Goal: Task Accomplishment & Management: Manage account settings

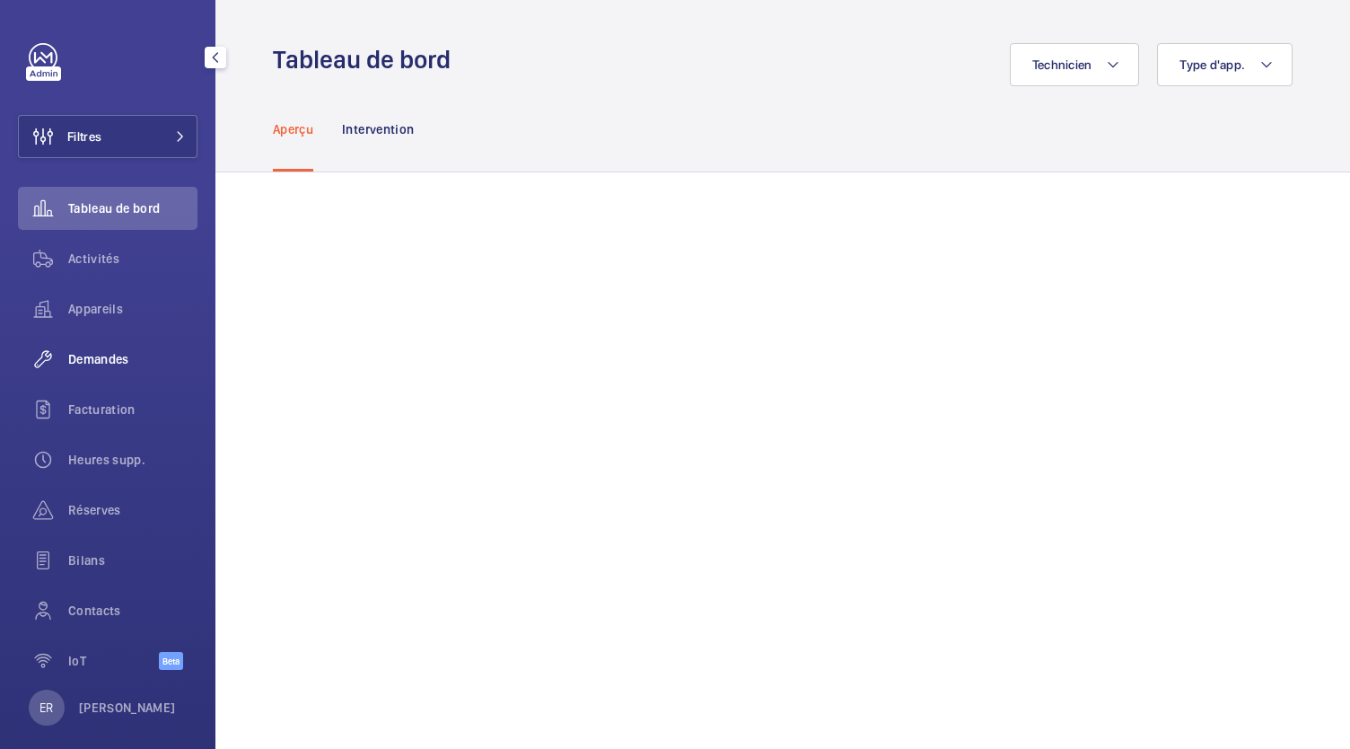
click at [93, 356] on span "Demandes" at bounding box center [132, 359] width 129 height 18
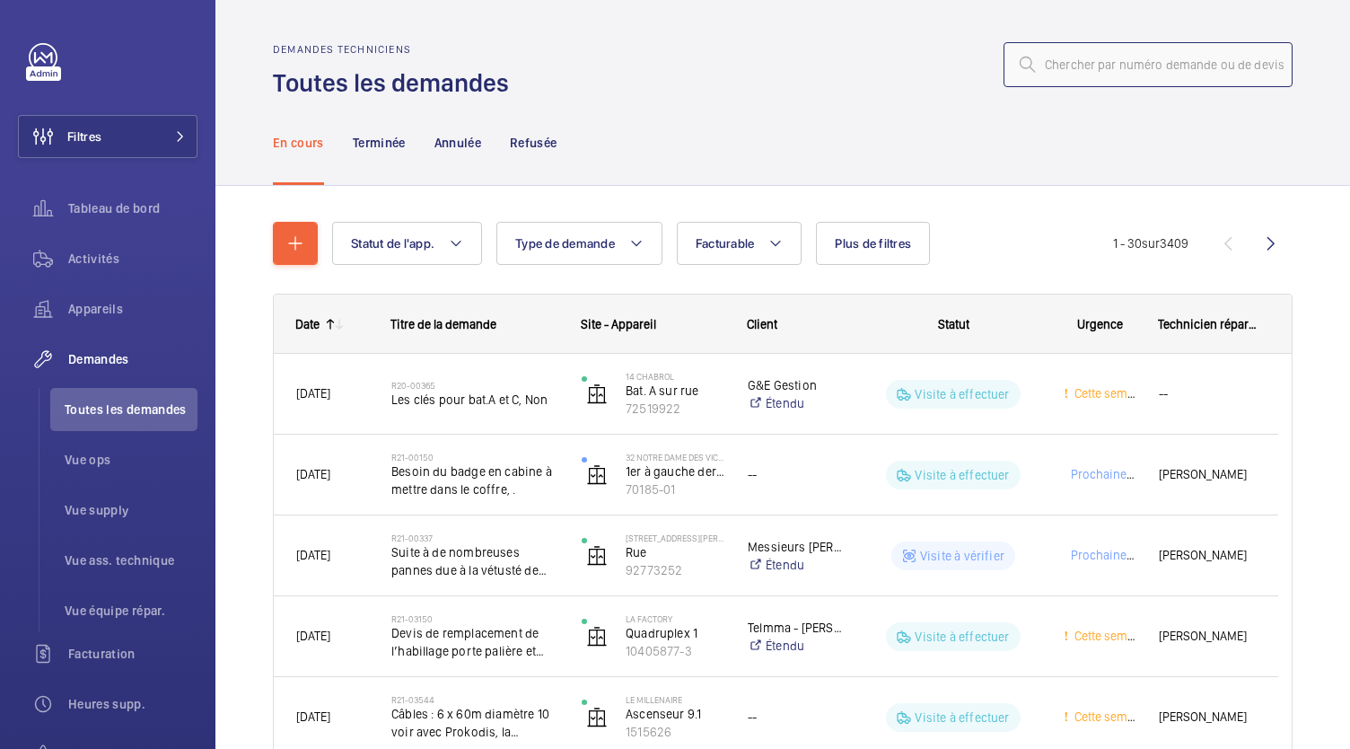
click at [1076, 67] on input "text" at bounding box center [1148, 64] width 289 height 45
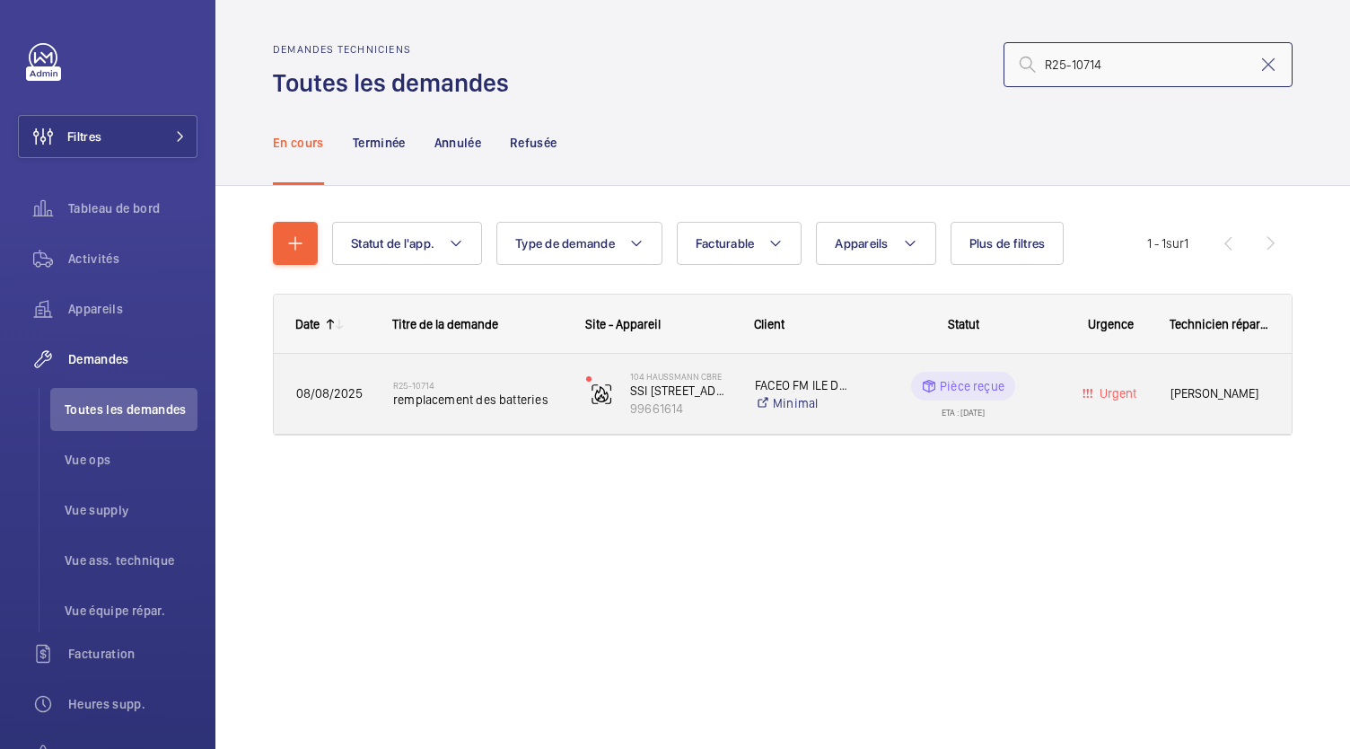
type input "R25-10714"
click at [512, 406] on span "remplacement des batteries" at bounding box center [478, 399] width 170 height 18
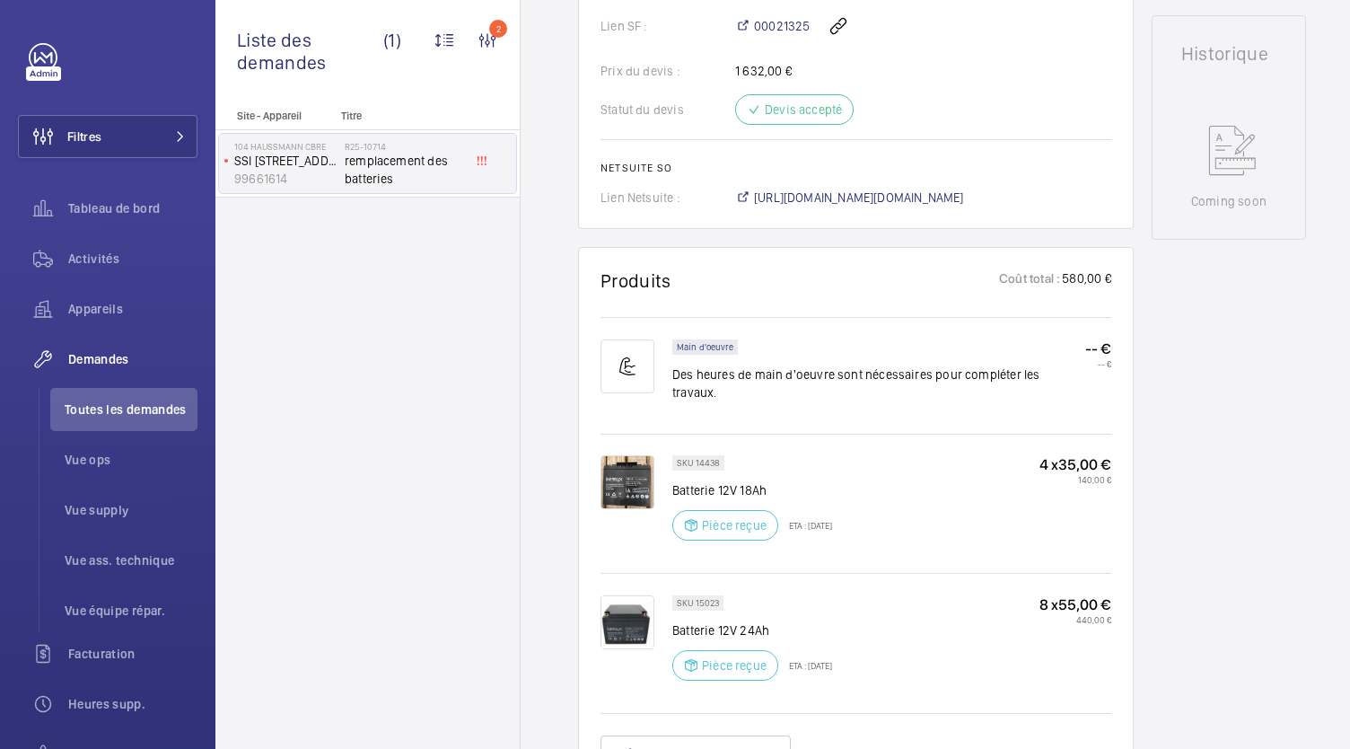
scroll to position [832, 0]
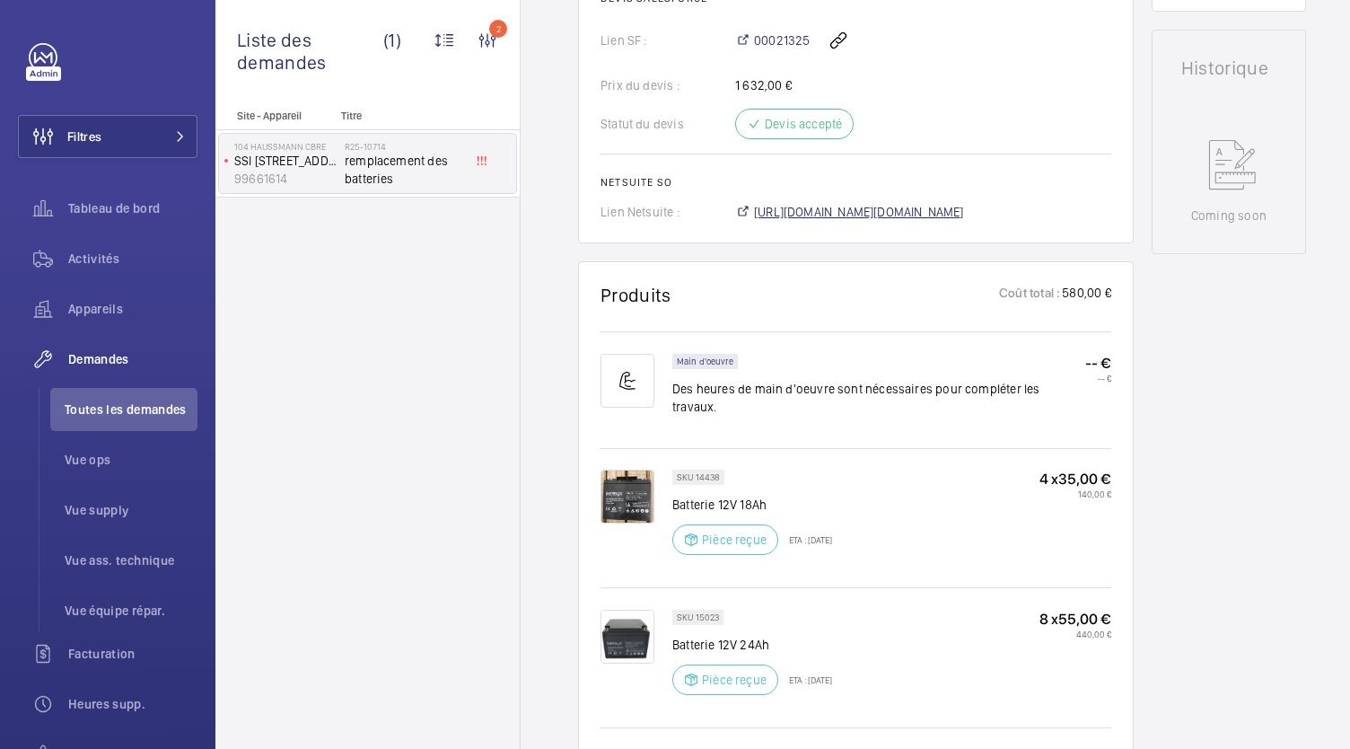
click at [904, 206] on span "https://6461500.app.netsuite.com/app/accounting/transactions/salesord.nl?id=303…" at bounding box center [859, 212] width 210 height 18
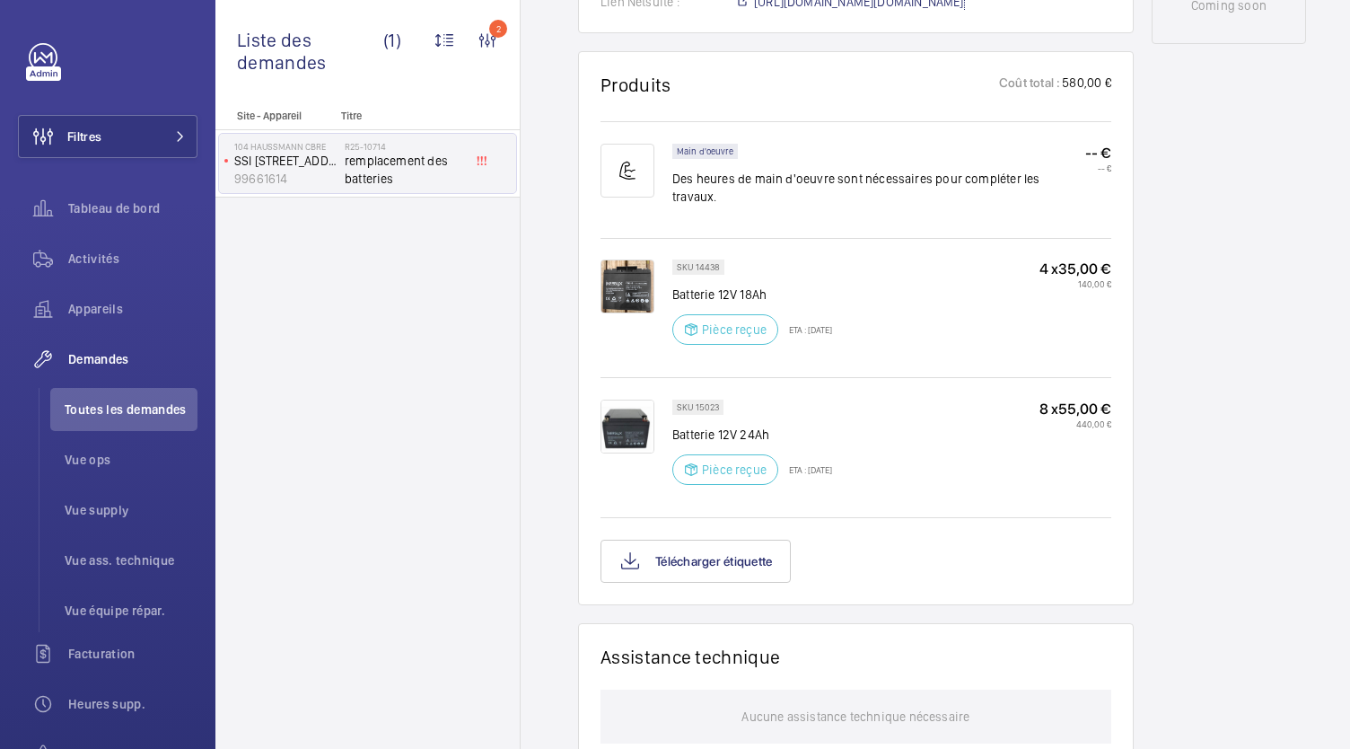
scroll to position [1027, 0]
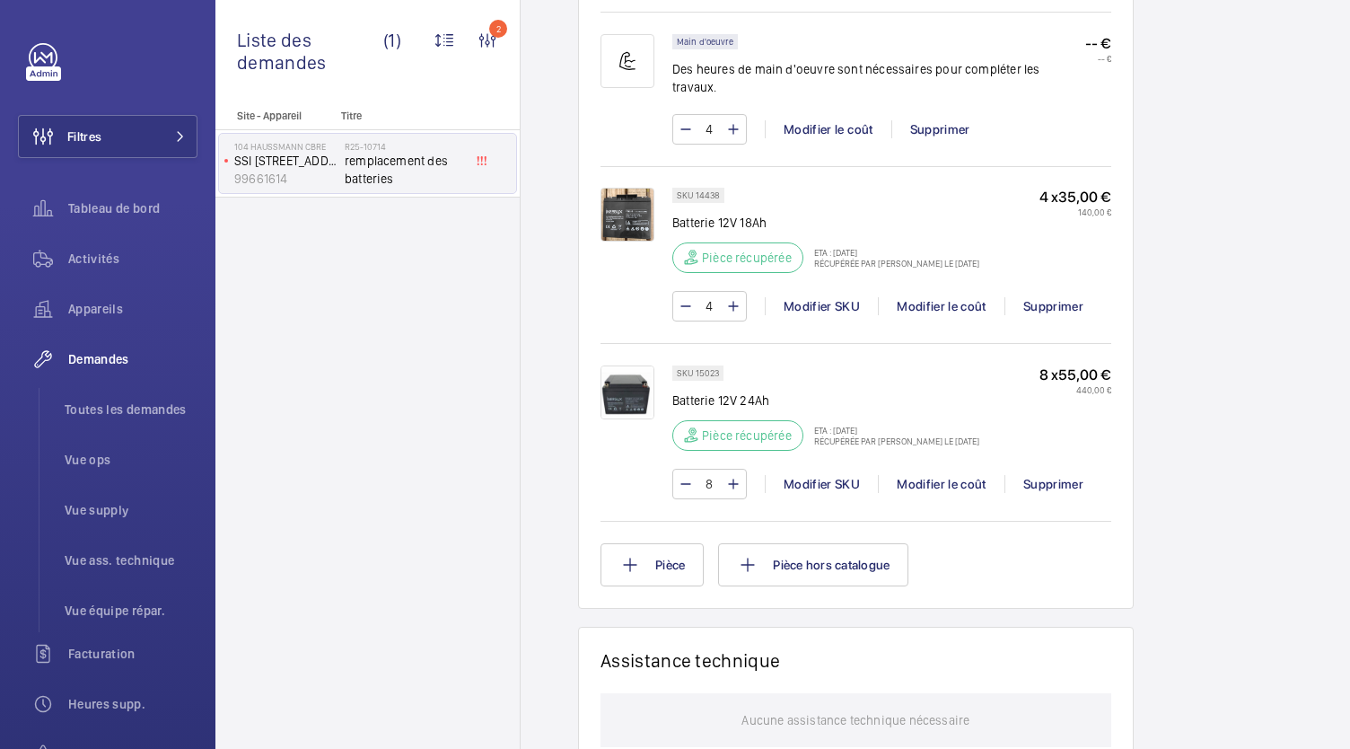
scroll to position [1251, 0]
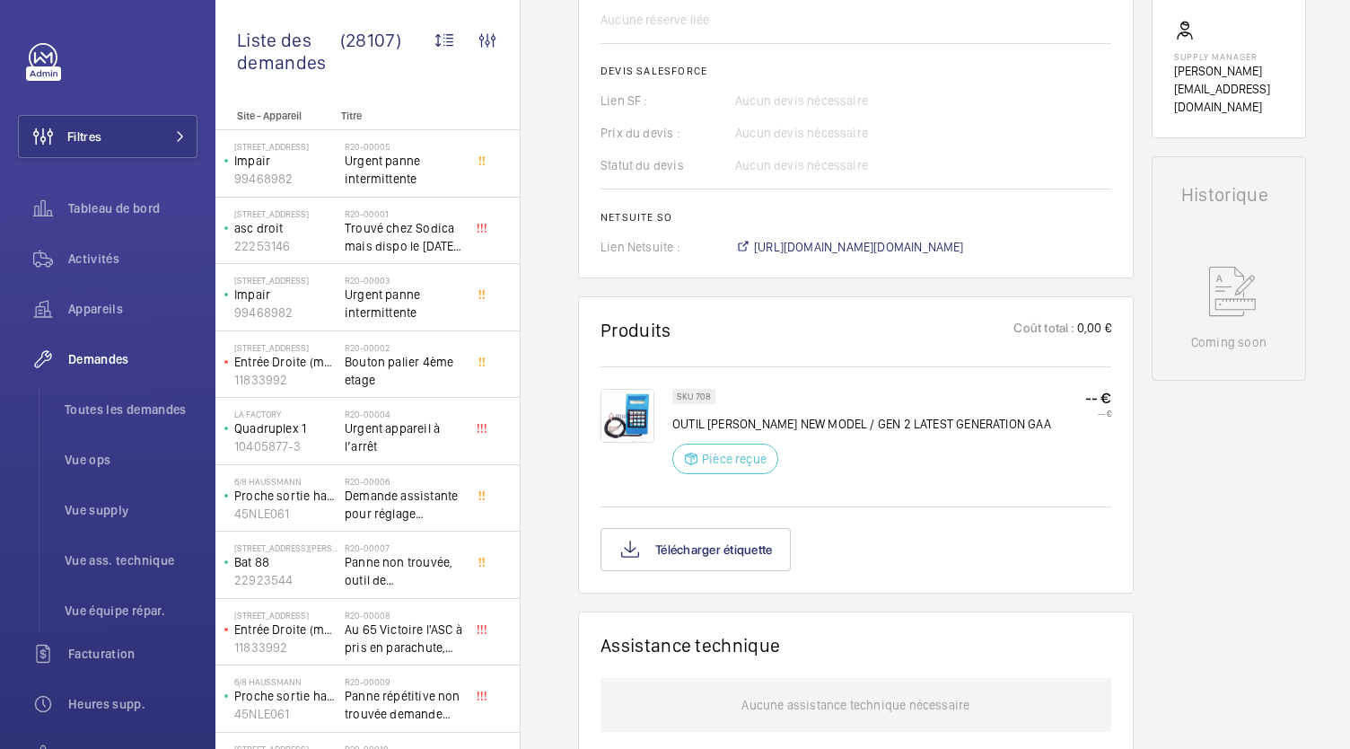
scroll to position [767, 0]
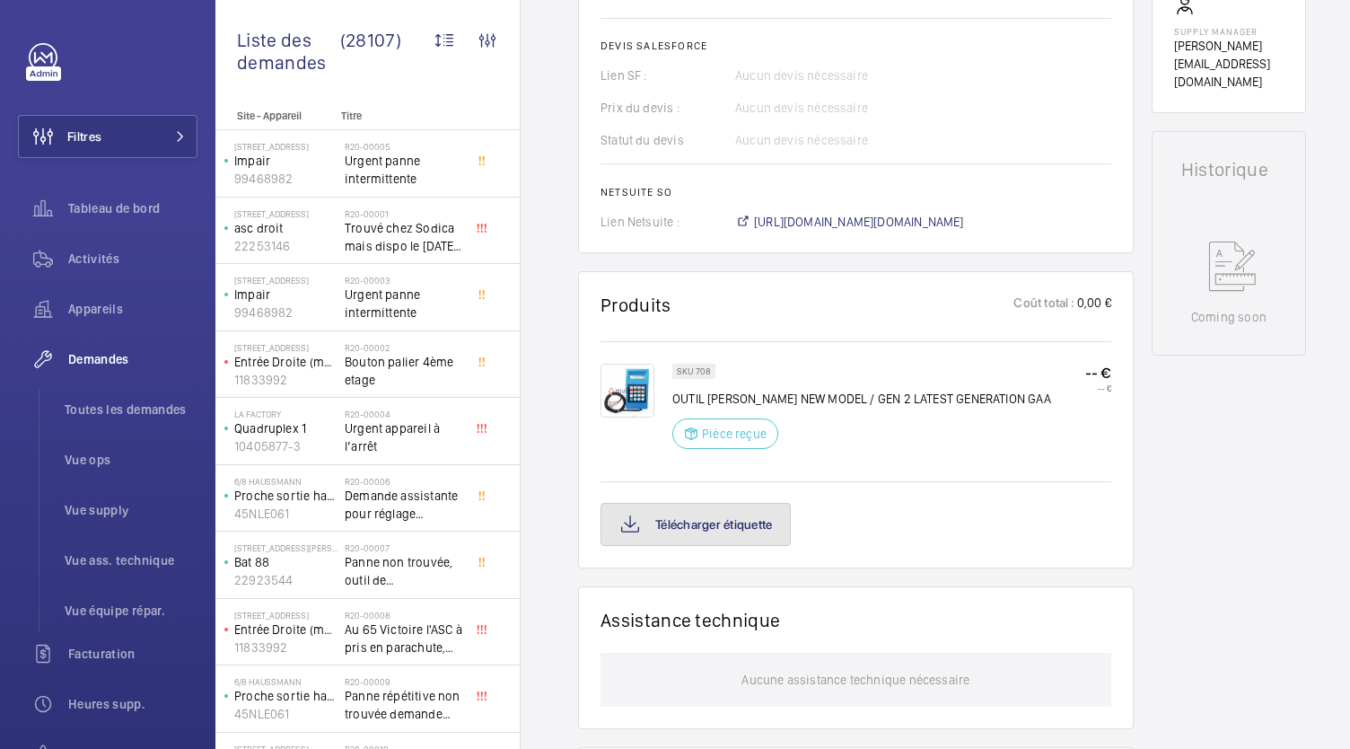
click at [732, 523] on button "Télécharger étiquette" at bounding box center [696, 524] width 190 height 43
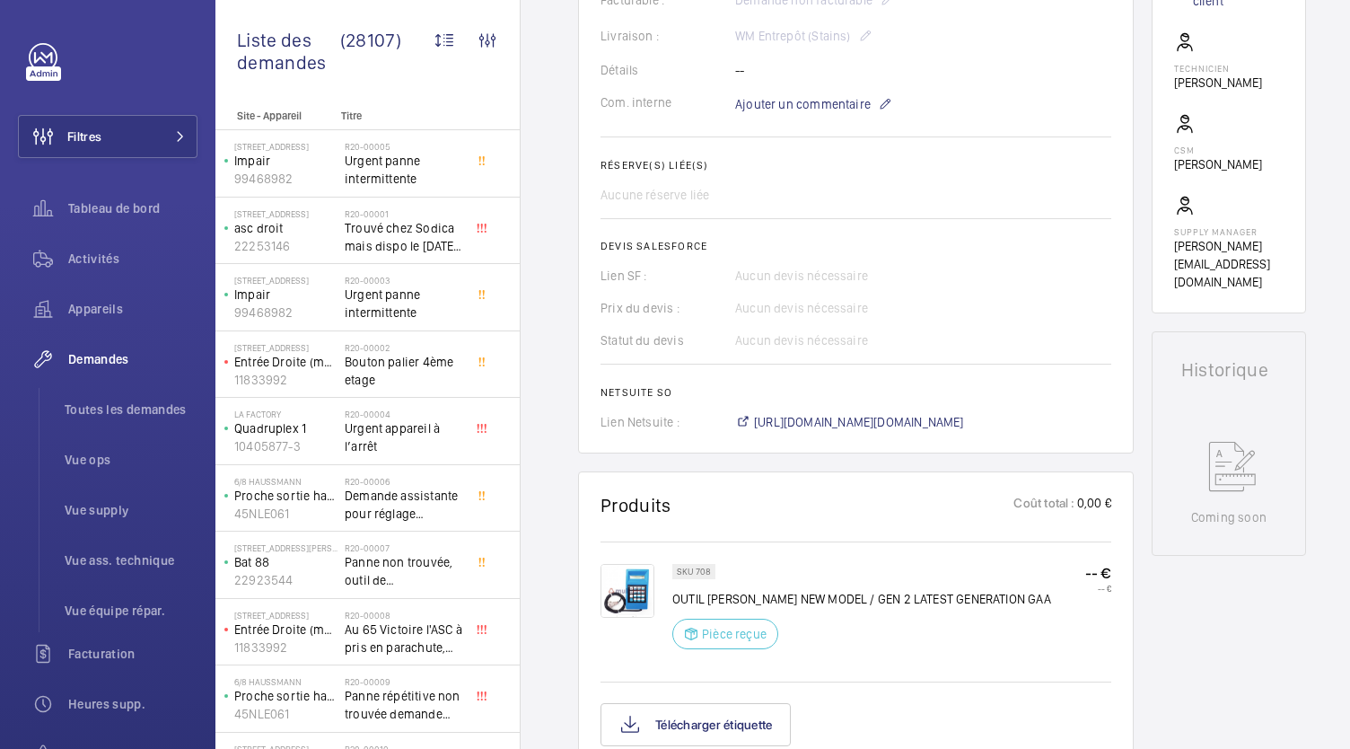
scroll to position [0, 0]
